Goal: Information Seeking & Learning: Learn about a topic

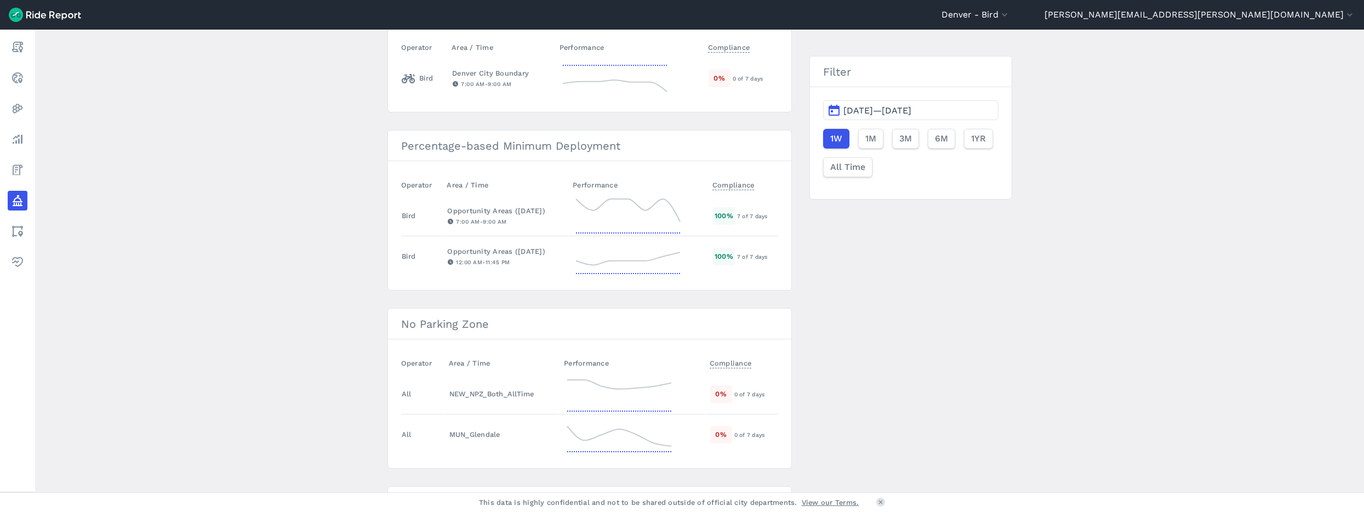
scroll to position [300, 0]
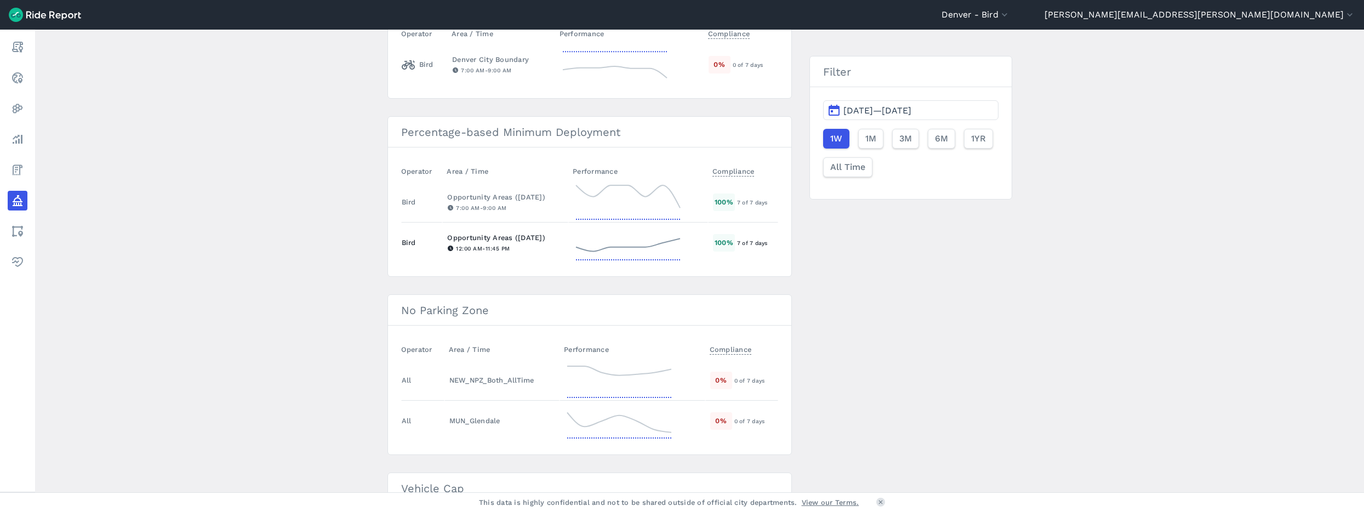
click at [661, 241] on icon at bounding box center [628, 242] width 110 height 39
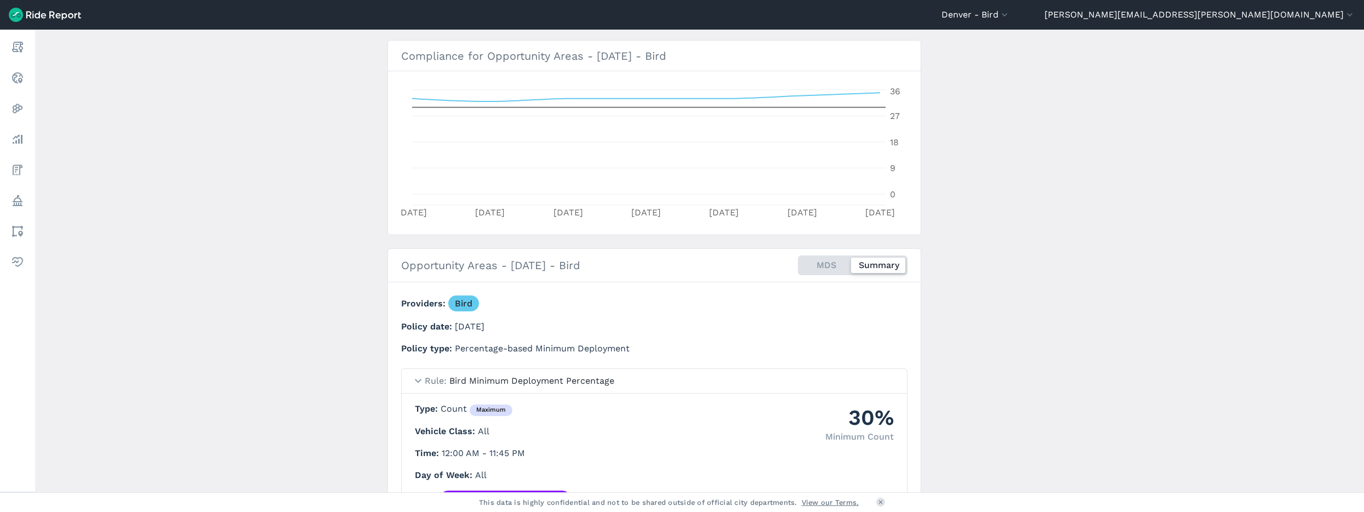
scroll to position [271, 0]
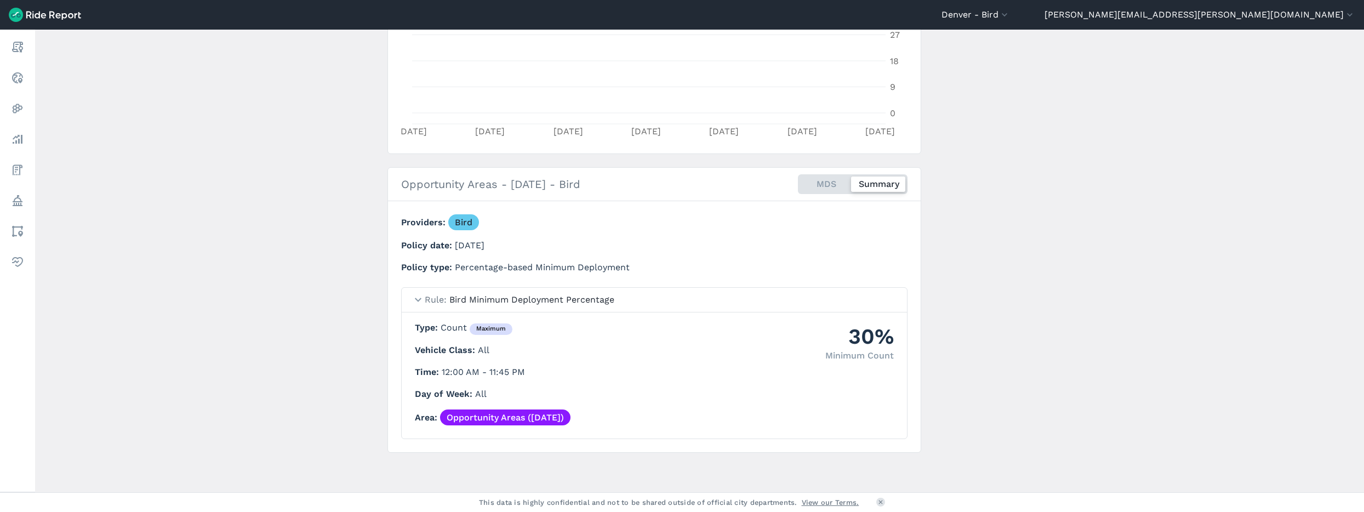
click at [498, 420] on link "Opportunity Areas ([DATE])" at bounding box center [505, 417] width 130 height 16
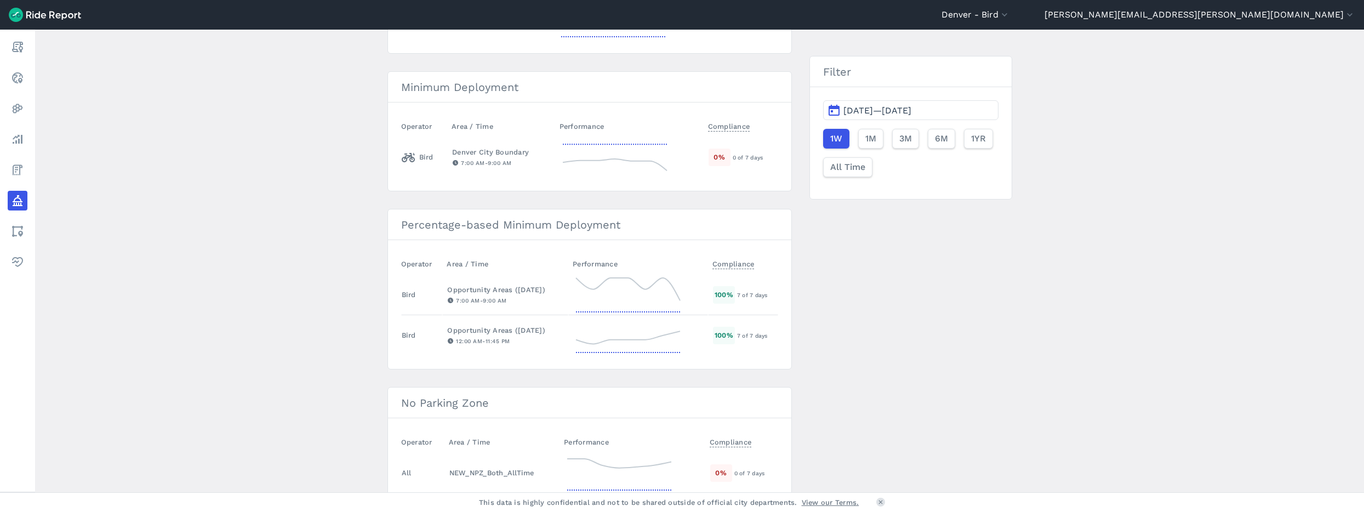
scroll to position [212, 0]
click at [631, 276] on icon at bounding box center [628, 285] width 104 height 22
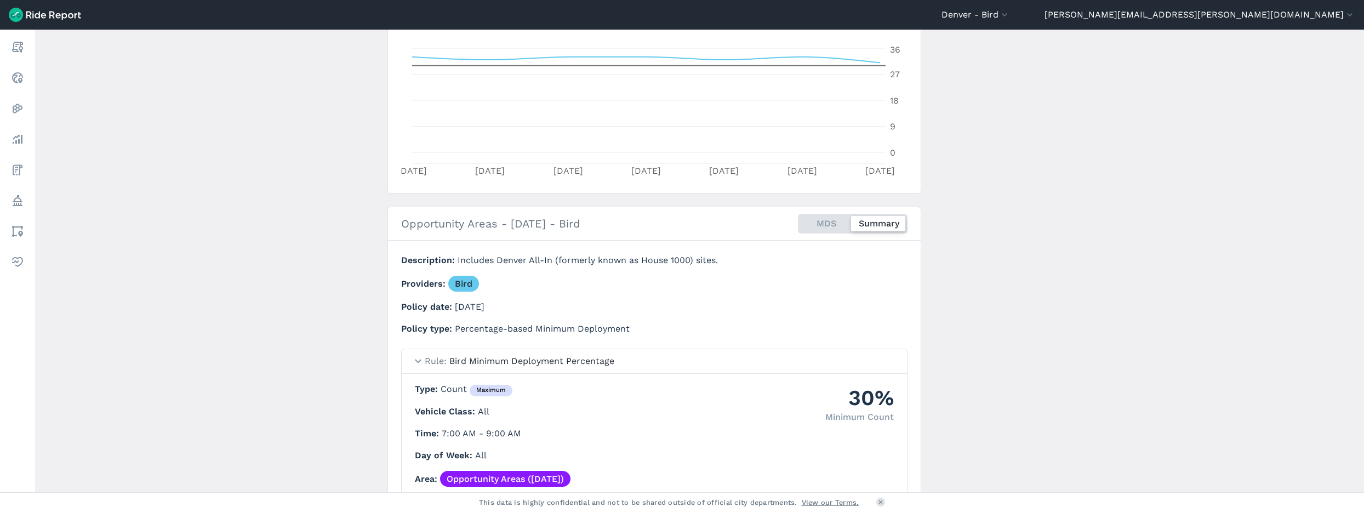
scroll to position [293, 0]
